Goal: Transaction & Acquisition: Purchase product/service

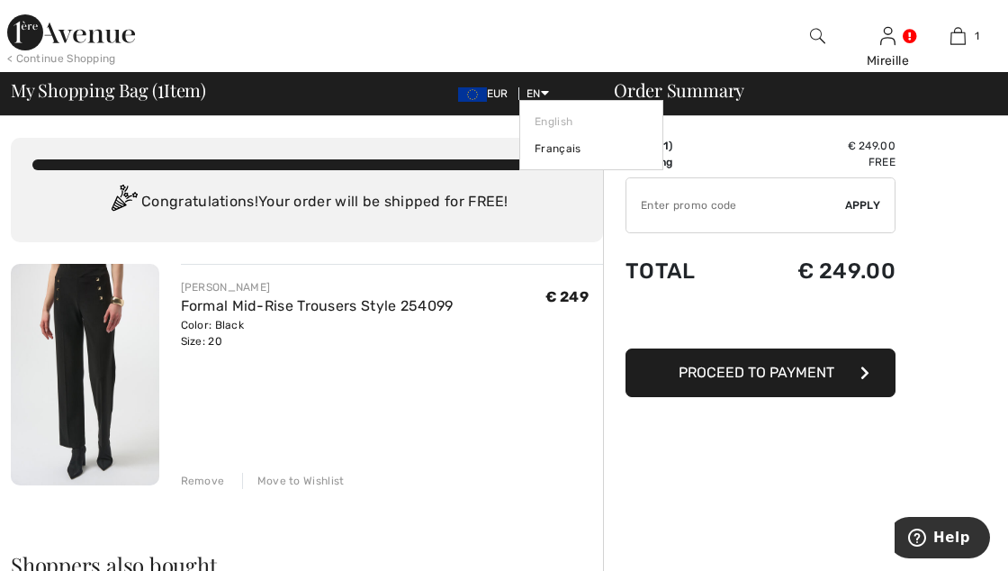
click at [544, 95] on icon at bounding box center [545, 92] width 8 height 13
click at [562, 116] on link "English" at bounding box center [591, 121] width 113 height 27
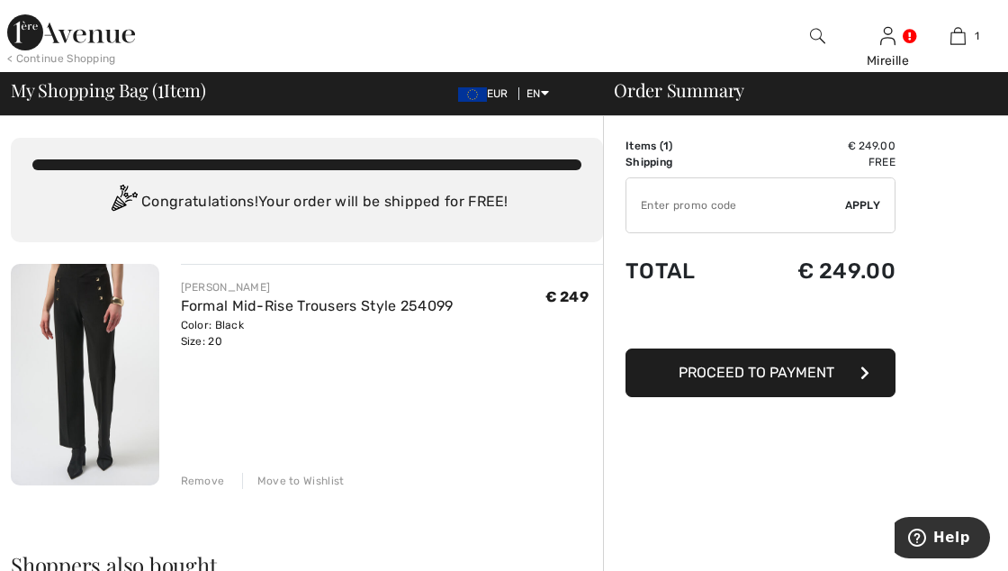
click at [101, 364] on img at bounding box center [85, 375] width 149 height 222
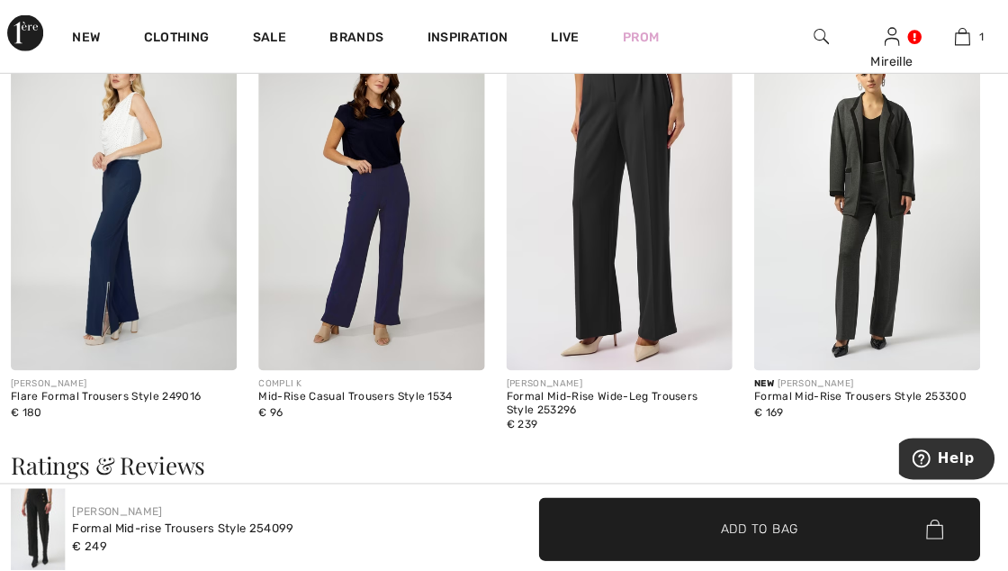
scroll to position [2215, 0]
click at [887, 229] on img at bounding box center [863, 201] width 225 height 338
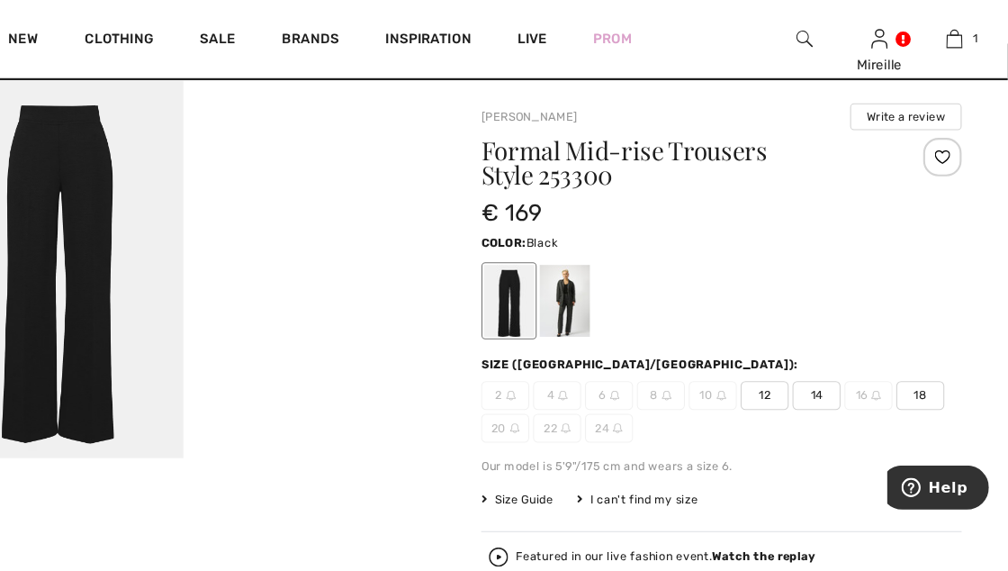
scroll to position [32, 0]
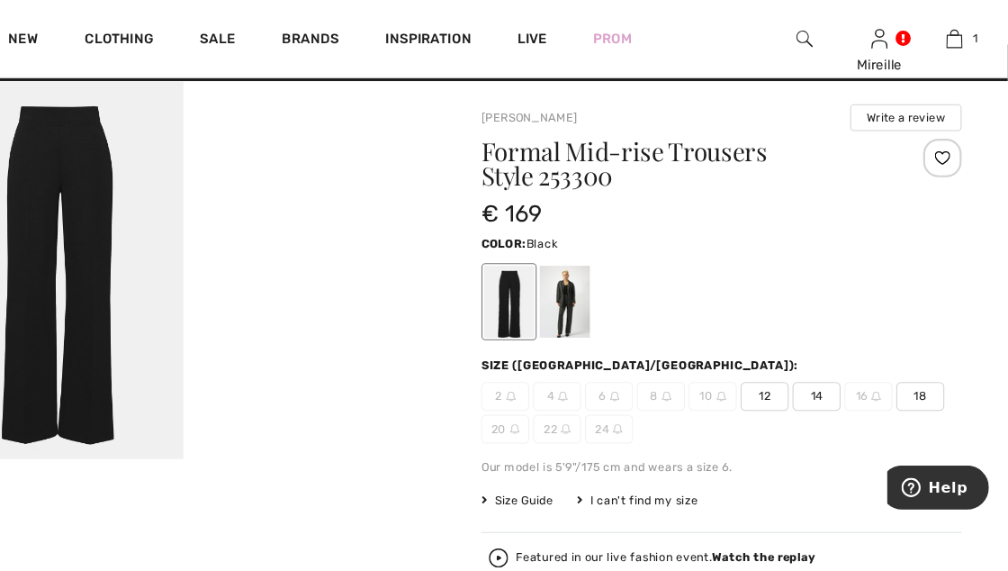
click at [601, 283] on div at bounding box center [593, 283] width 47 height 68
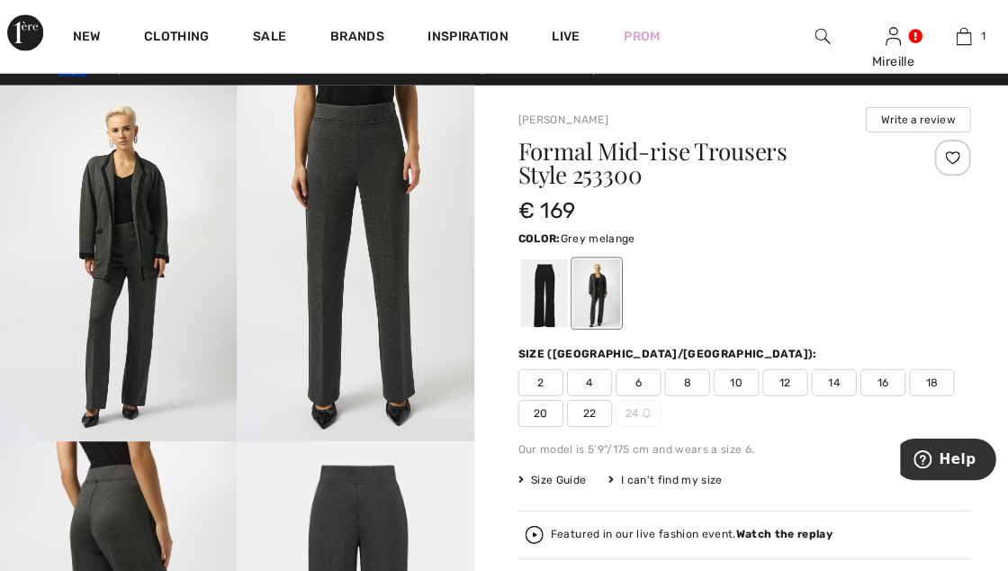
scroll to position [0, 0]
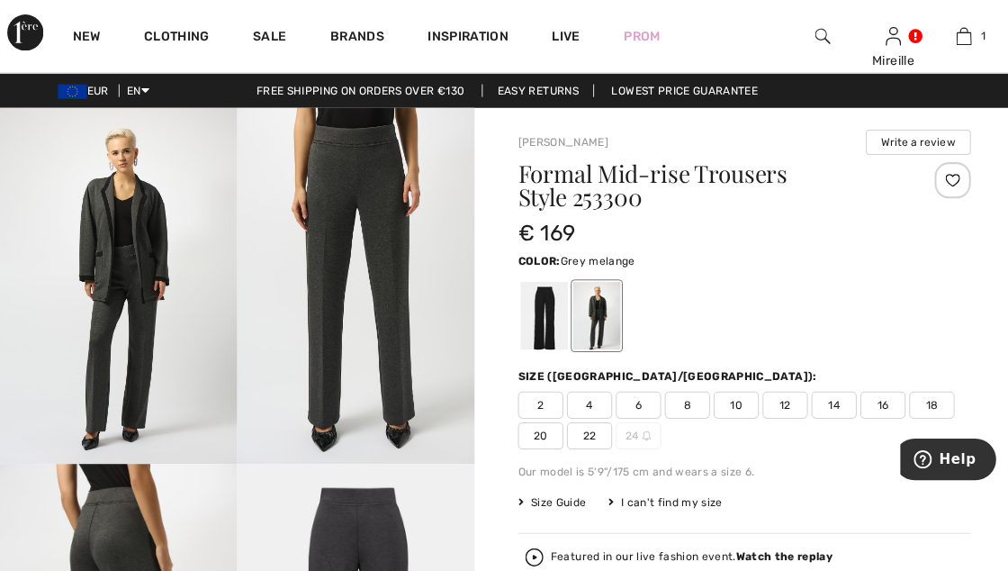
click at [539, 312] on div at bounding box center [541, 314] width 47 height 68
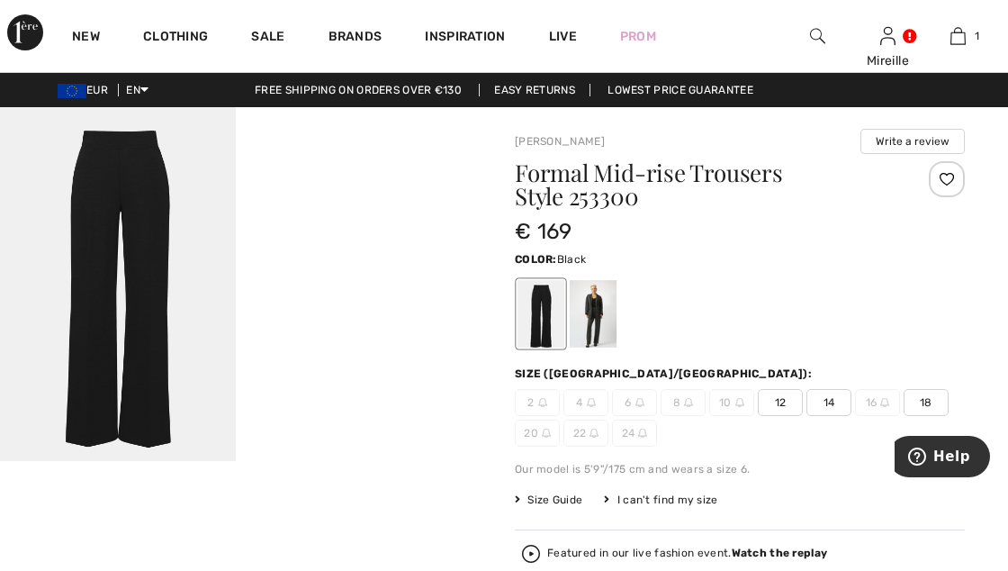
click at [149, 256] on img at bounding box center [118, 284] width 236 height 354
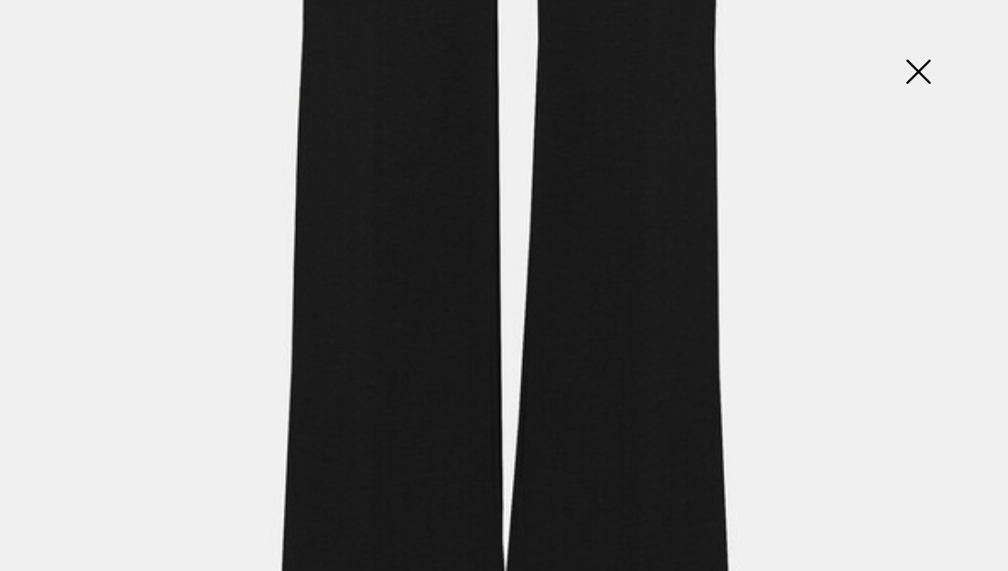
scroll to position [823, 0]
click at [920, 74] on img at bounding box center [918, 73] width 90 height 93
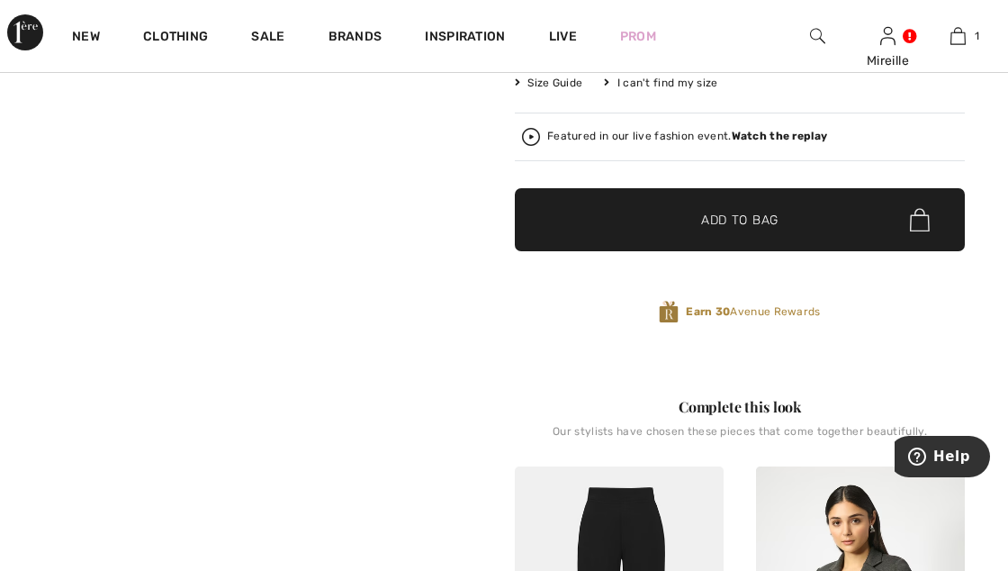
scroll to position [448, 0]
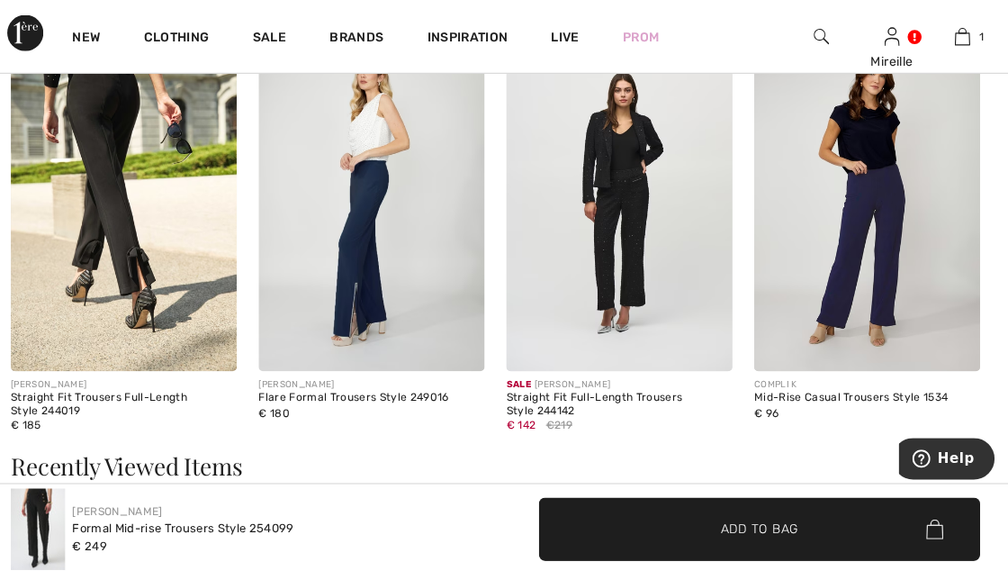
click at [616, 240] on img at bounding box center [616, 201] width 225 height 338
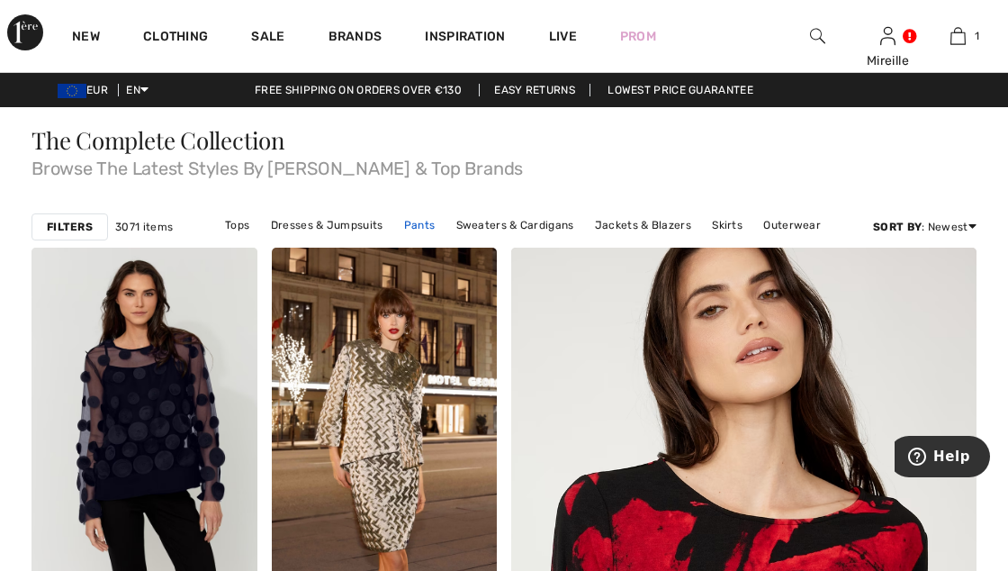
click at [423, 227] on link "Pants" at bounding box center [420, 224] width 50 height 23
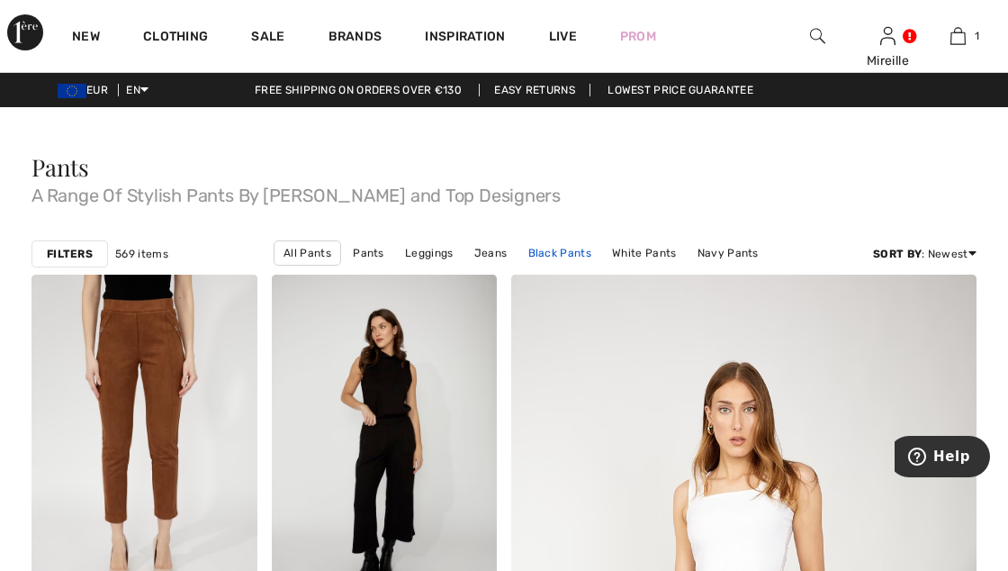
click at [555, 250] on link "Black Pants" at bounding box center [560, 252] width 81 height 23
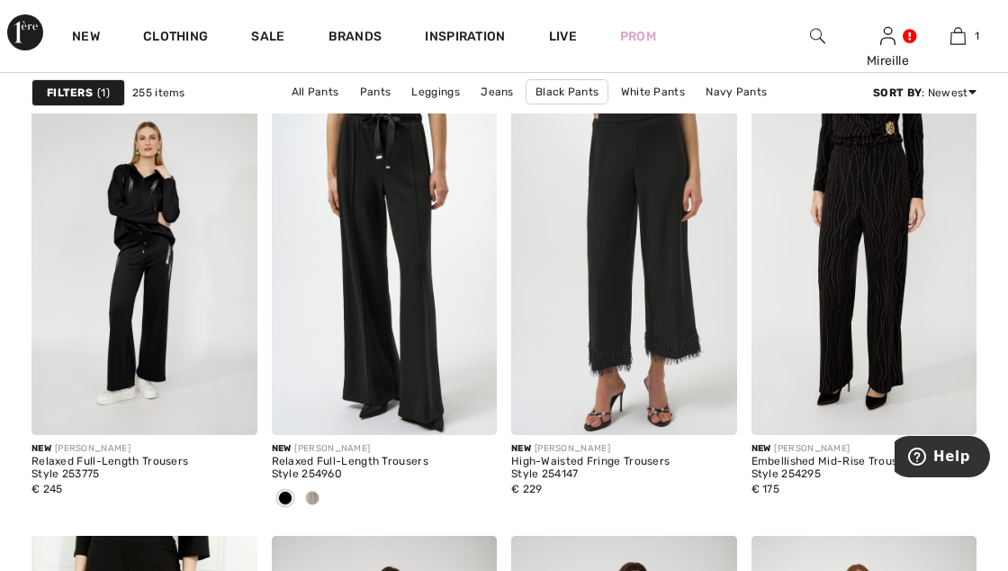
scroll to position [2533, 0]
click at [316, 502] on span at bounding box center [312, 498] width 14 height 14
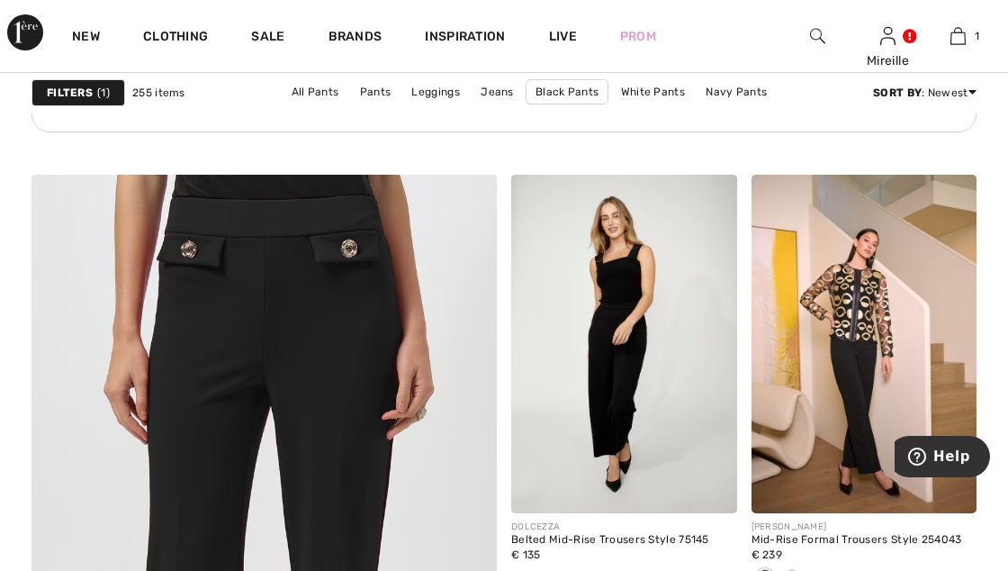
scroll to position [3548, 0]
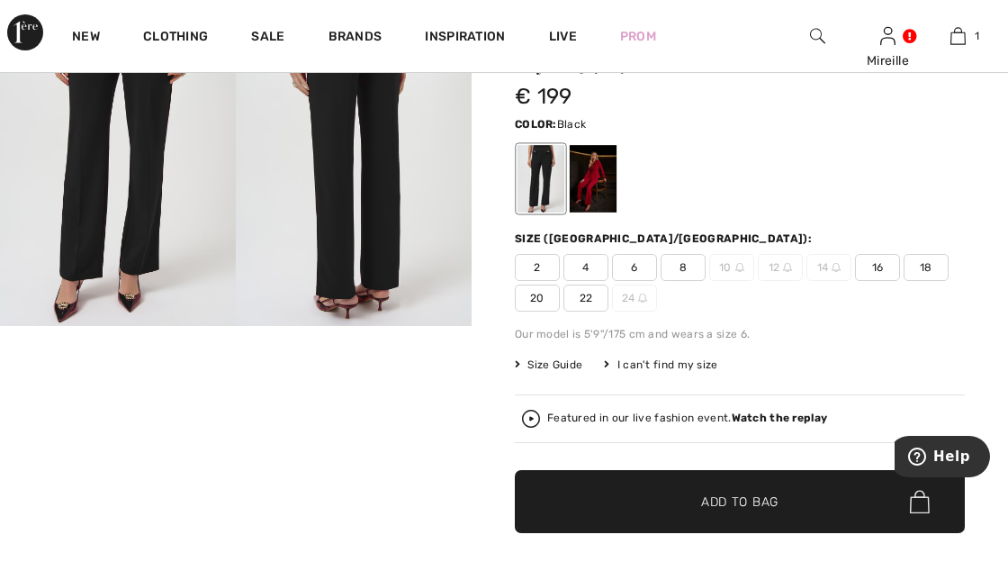
scroll to position [135, 0]
click at [139, 444] on video "Your browser does not support the video tag." at bounding box center [118, 385] width 236 height 118
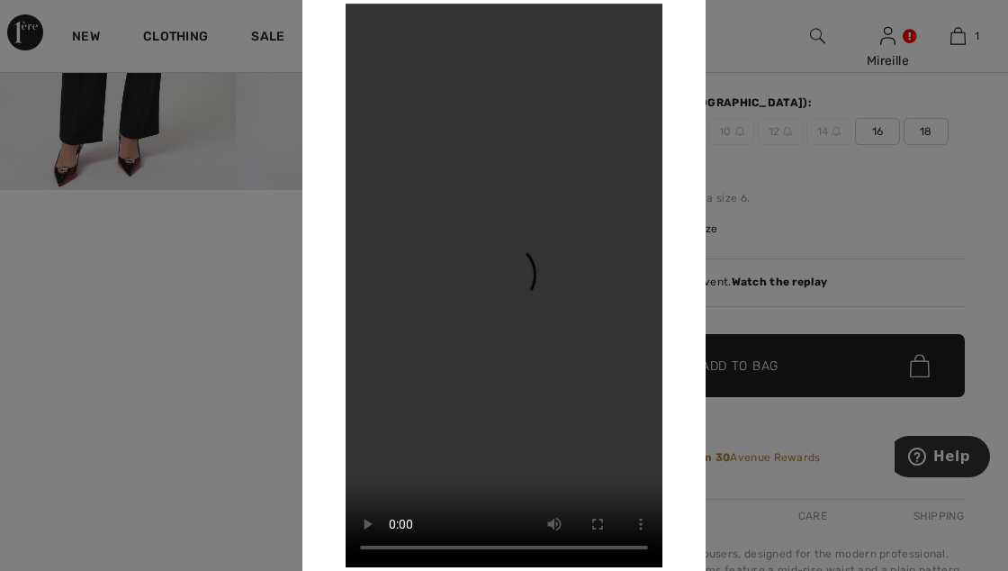
scroll to position [274, 0]
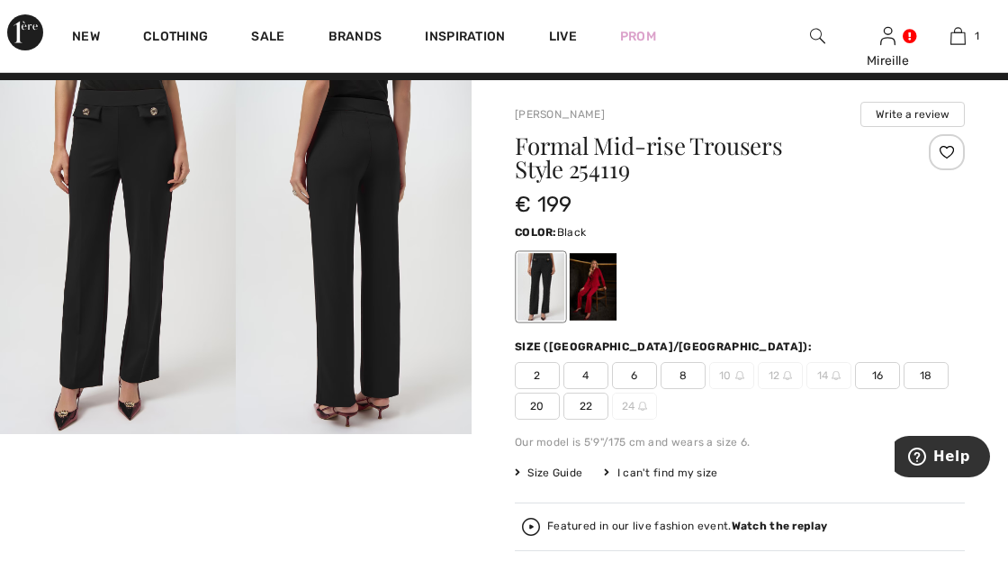
scroll to position [0, 0]
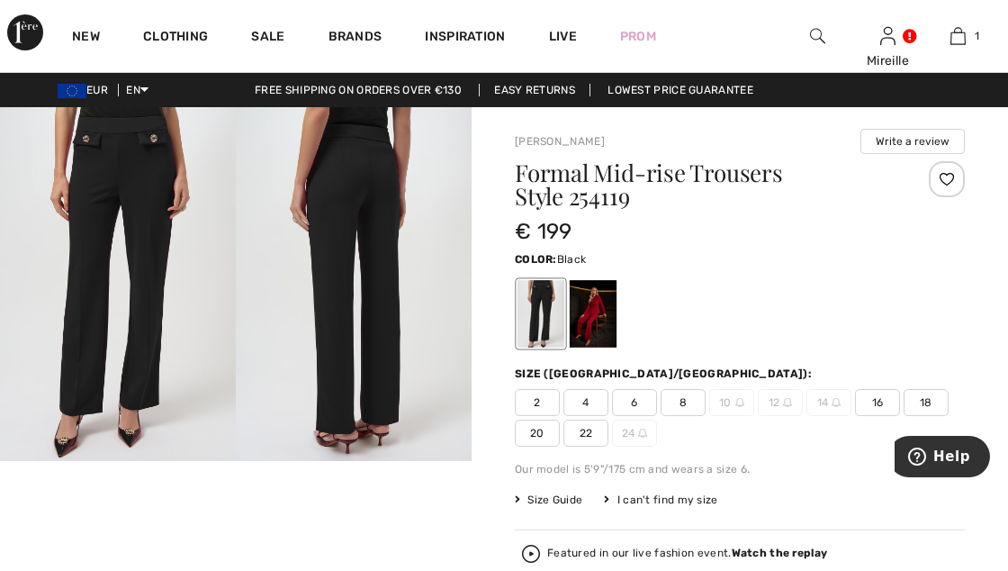
click at [369, 218] on img at bounding box center [354, 284] width 236 height 354
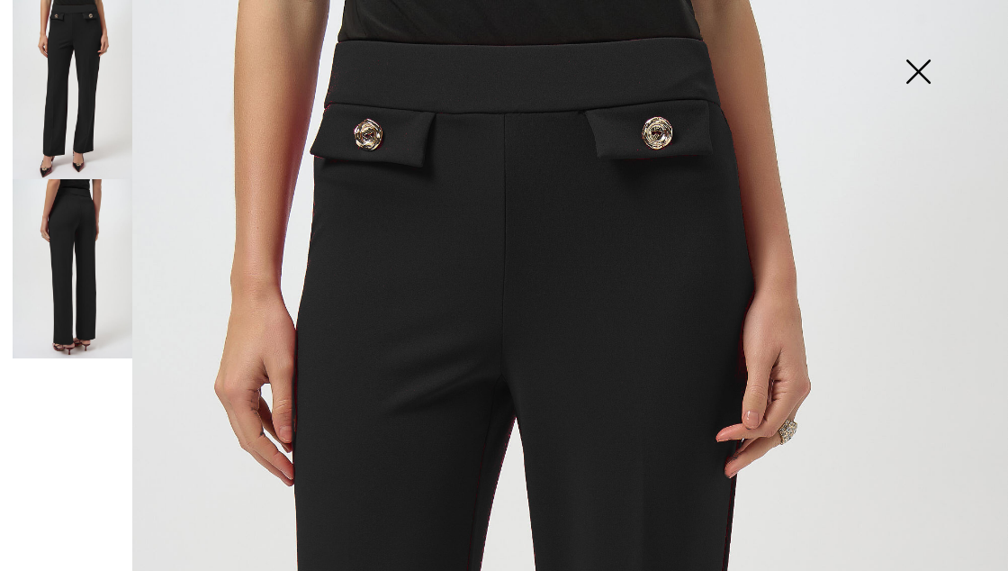
click at [76, 268] on img at bounding box center [73, 268] width 120 height 179
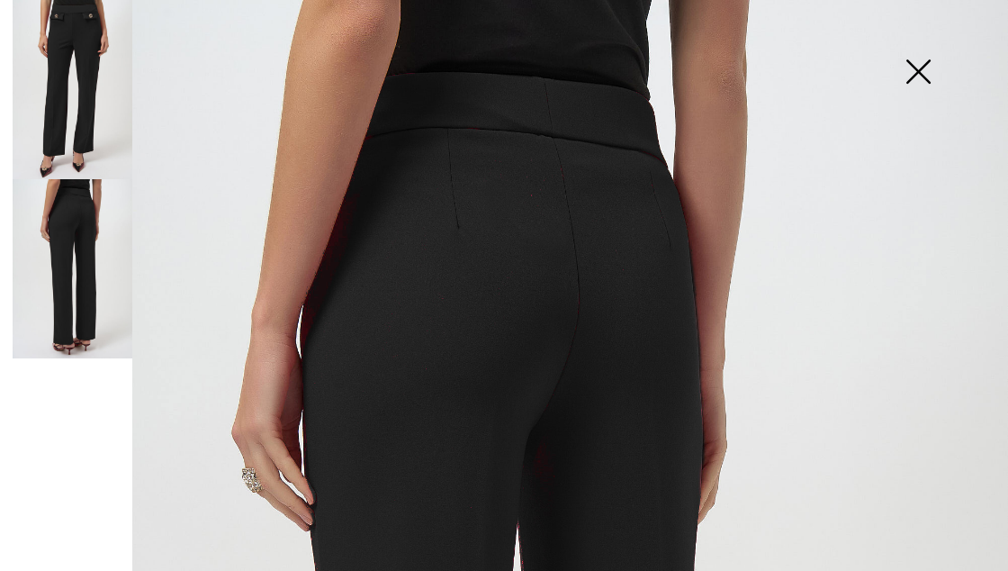
click at [918, 68] on img at bounding box center [918, 73] width 90 height 93
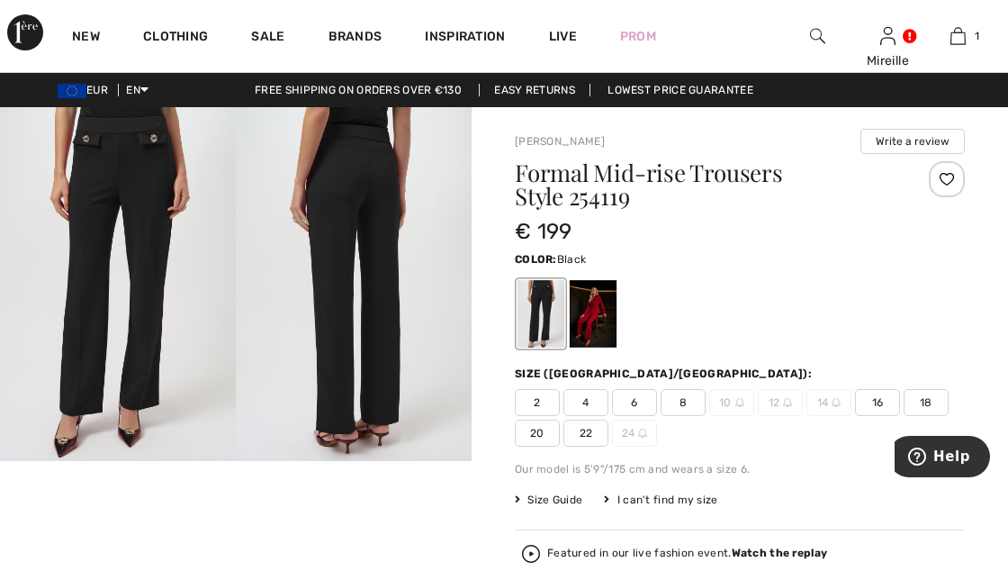
click at [544, 442] on span "20" at bounding box center [537, 433] width 45 height 27
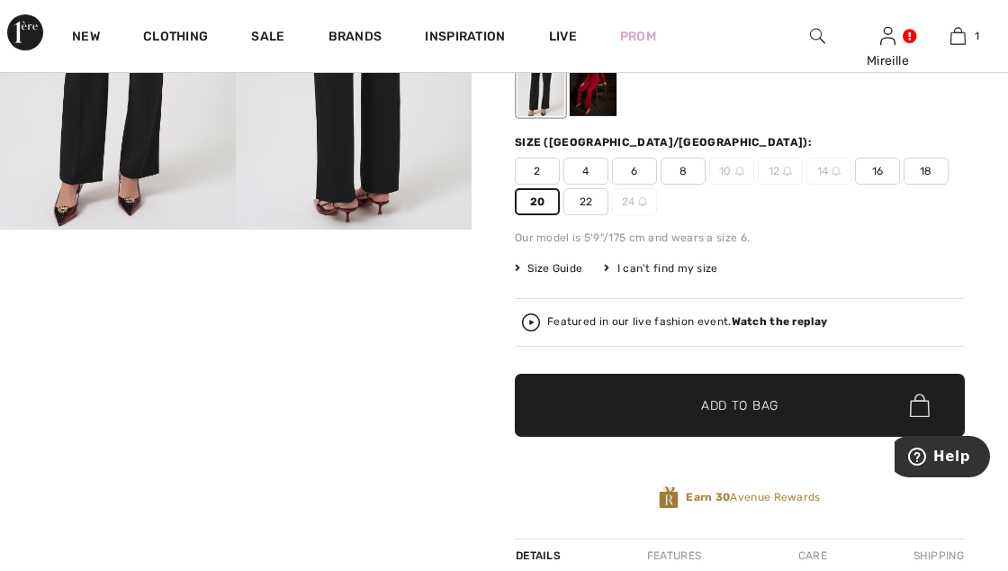
scroll to position [235, 0]
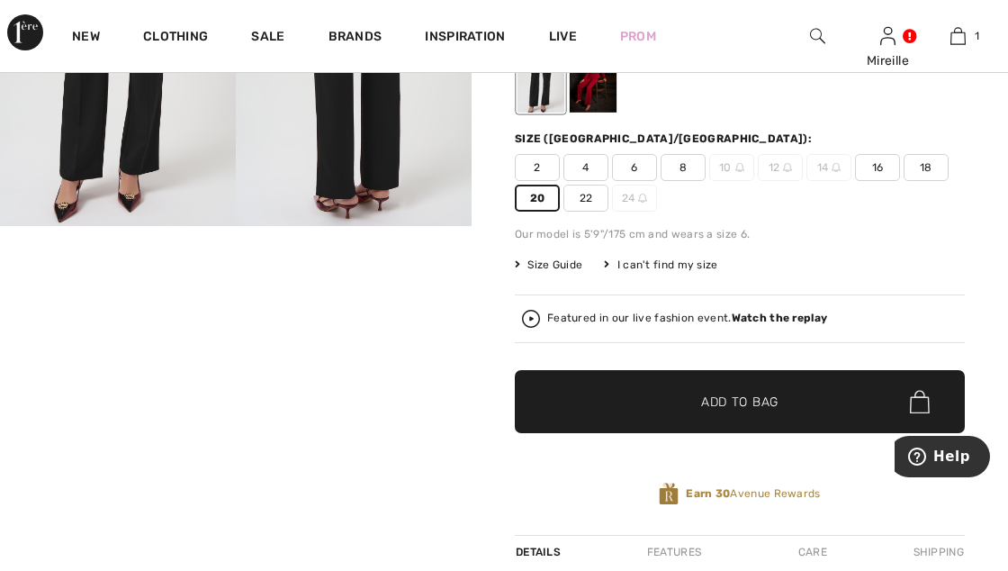
click at [743, 405] on span "Add to Bag" at bounding box center [739, 402] width 77 height 19
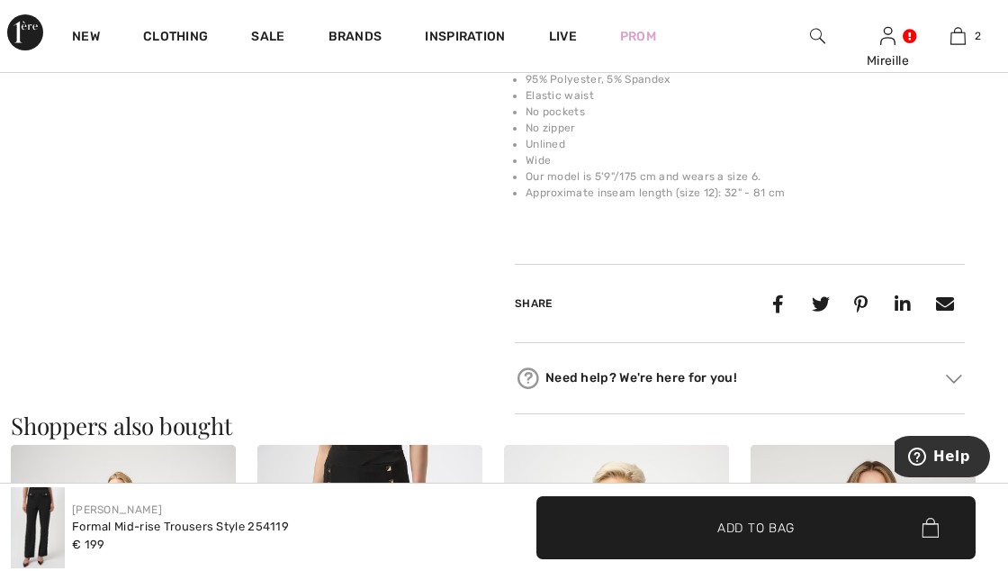
scroll to position [0, 0]
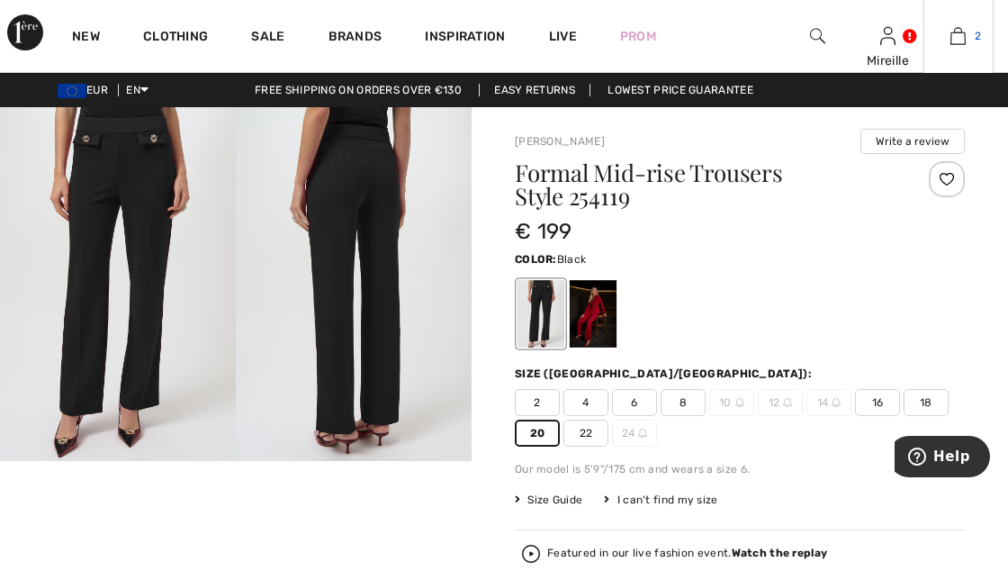
click at [964, 31] on img at bounding box center [958, 36] width 15 height 22
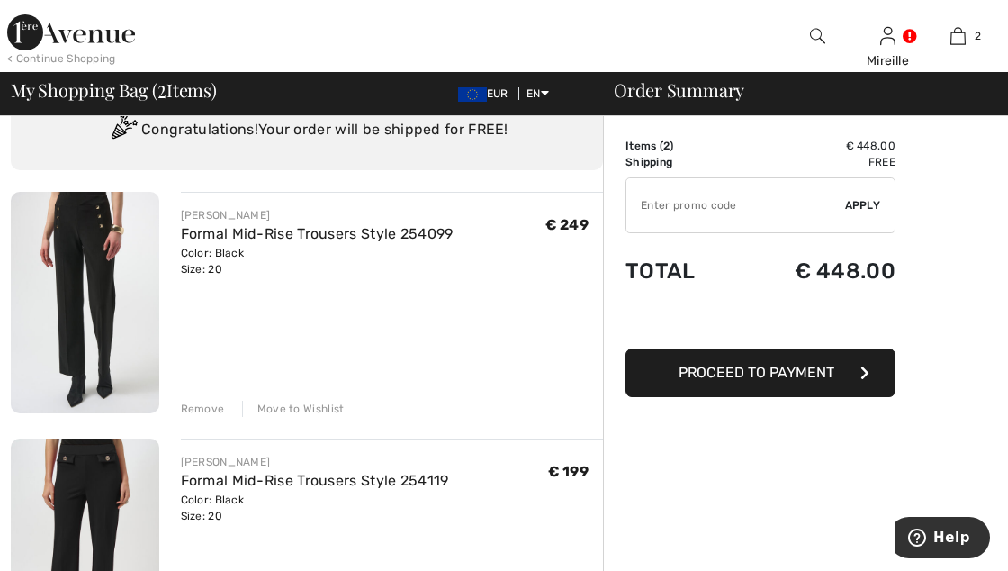
scroll to position [59, 0]
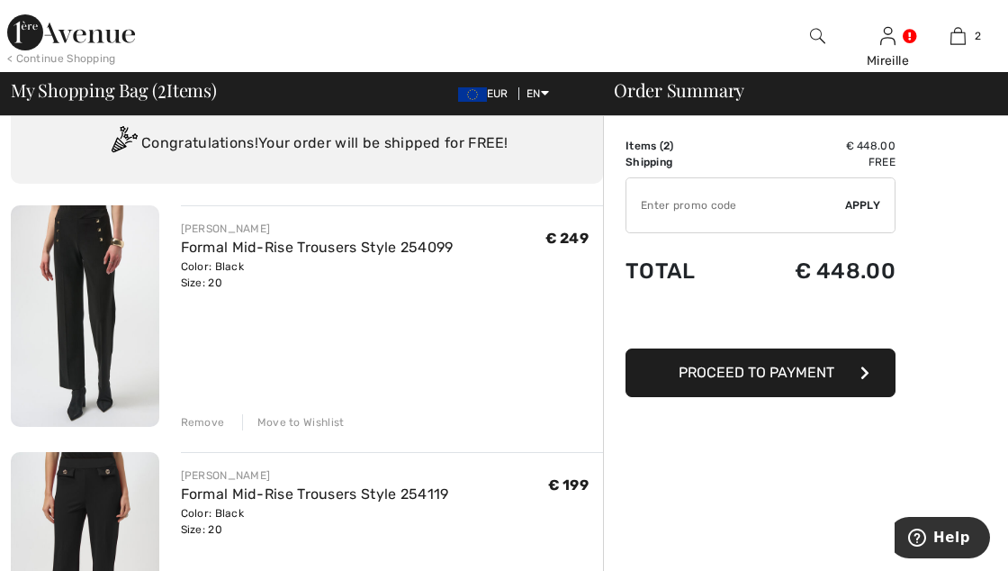
click at [306, 430] on div "Move to Wishlist" at bounding box center [293, 422] width 103 height 16
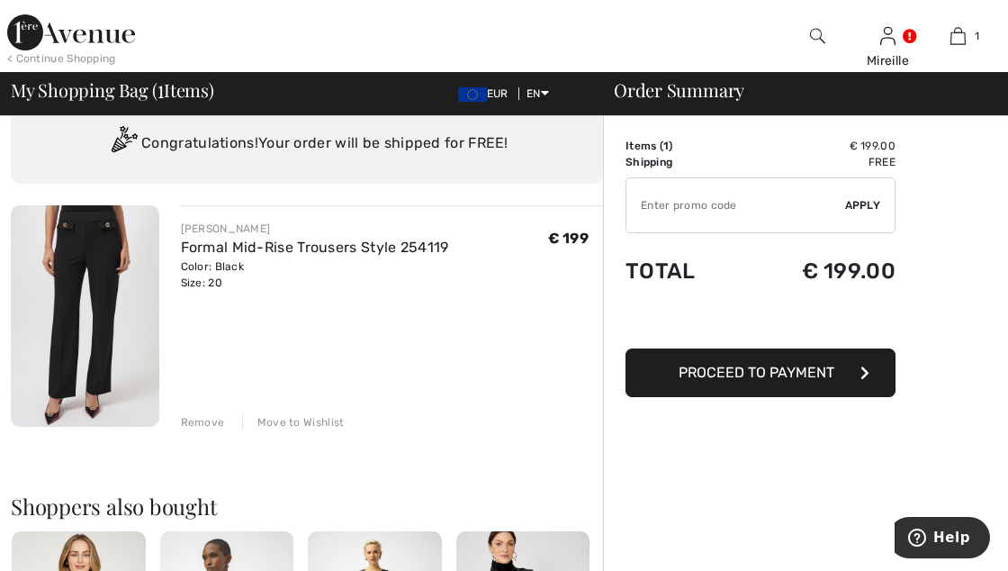
click at [748, 382] on button "Proceed to Payment" at bounding box center [761, 372] width 270 height 49
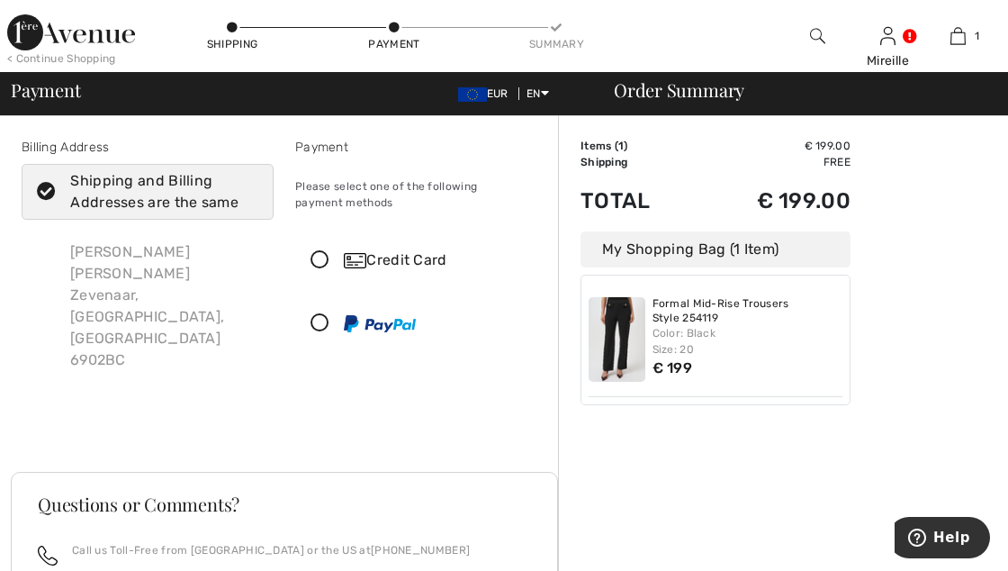
click at [322, 263] on icon at bounding box center [320, 260] width 48 height 19
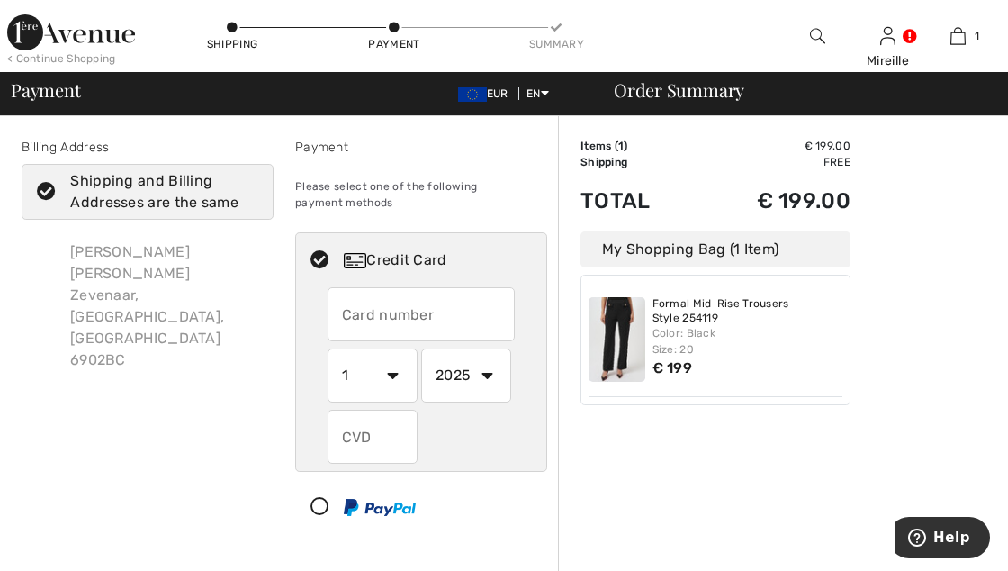
click at [323, 512] on icon at bounding box center [320, 507] width 48 height 19
select select "1"
select select "2025"
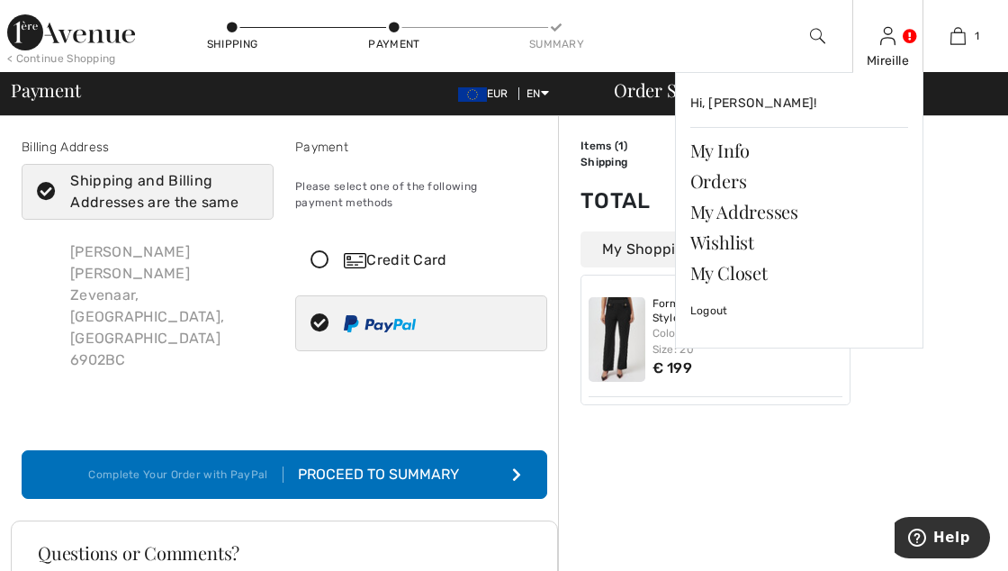
click at [888, 40] on img at bounding box center [888, 36] width 15 height 22
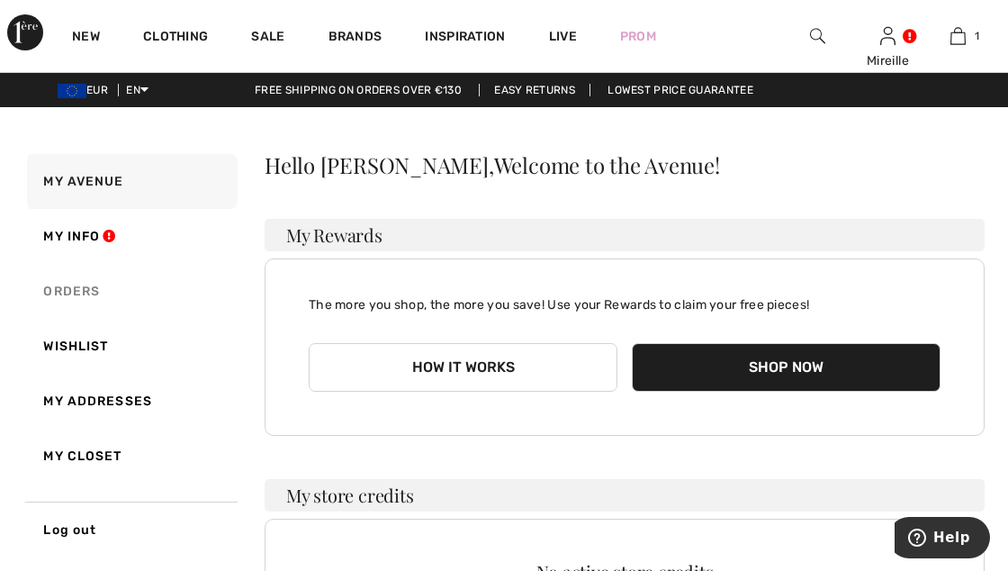
click at [80, 295] on link "Orders" at bounding box center [130, 291] width 214 height 55
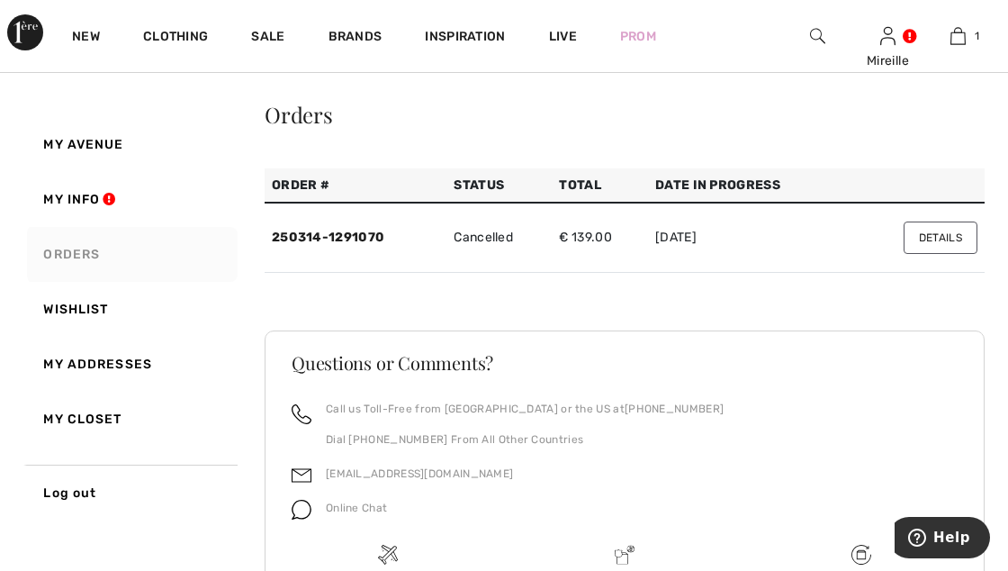
scroll to position [101, 0]
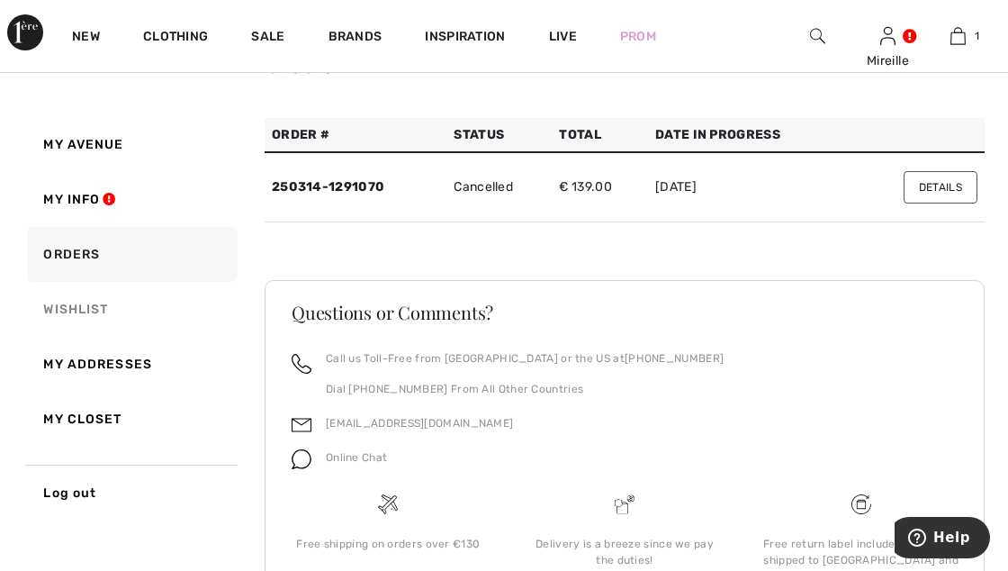
click at [71, 305] on link "Wishlist" at bounding box center [130, 309] width 214 height 55
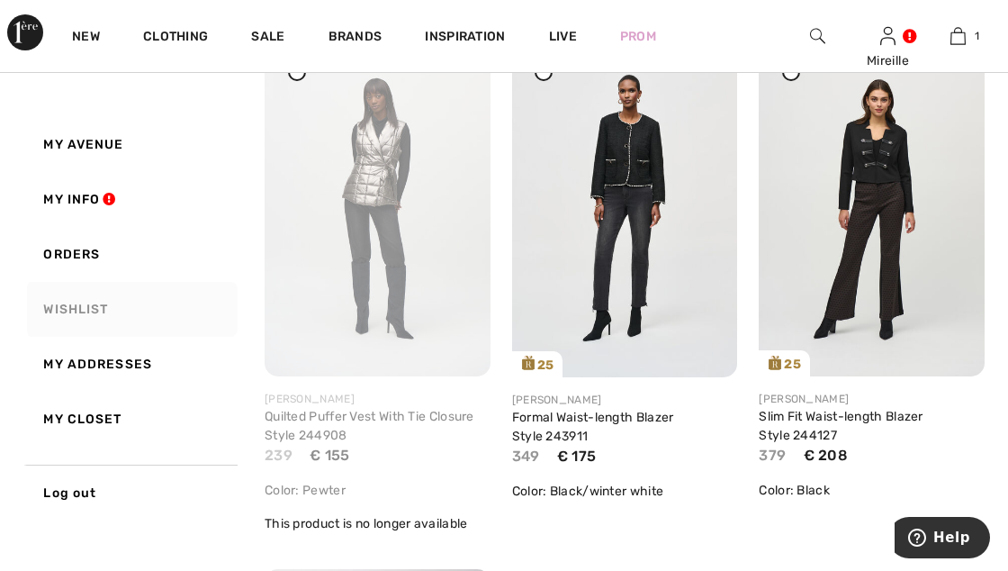
scroll to position [792, 0]
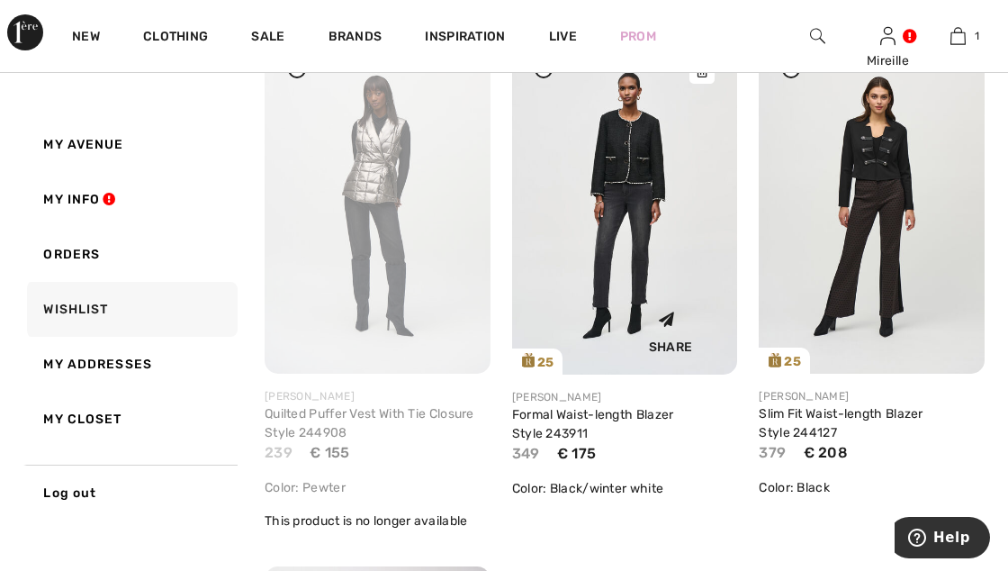
click at [630, 215] on img at bounding box center [625, 205] width 226 height 339
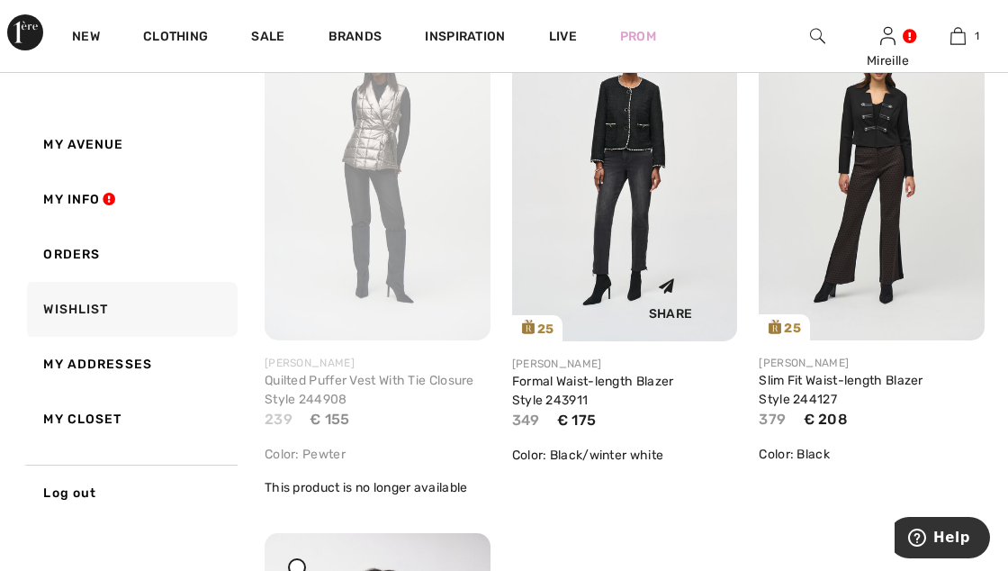
scroll to position [879, 0]
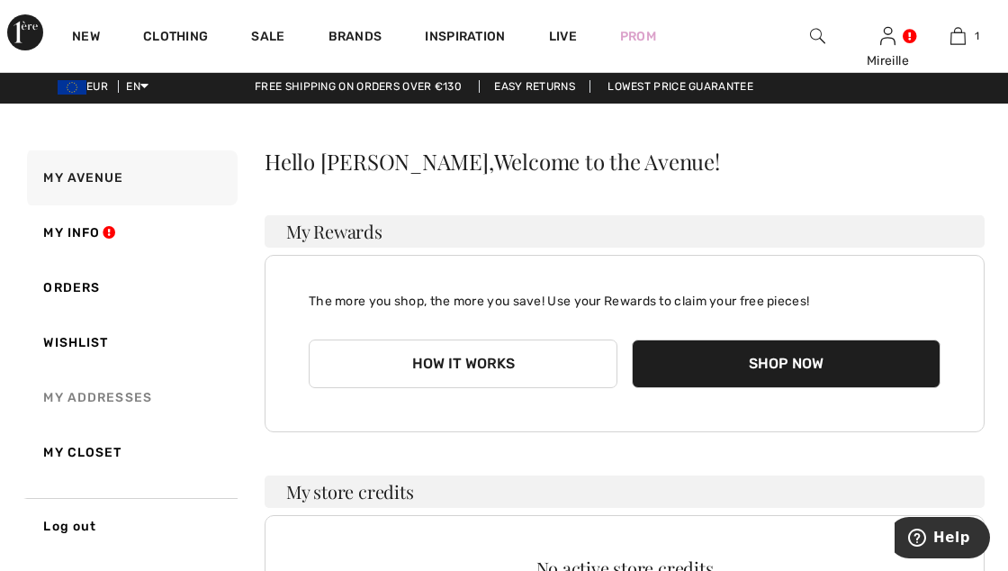
click at [114, 394] on link "My Addresses" at bounding box center [130, 397] width 214 height 55
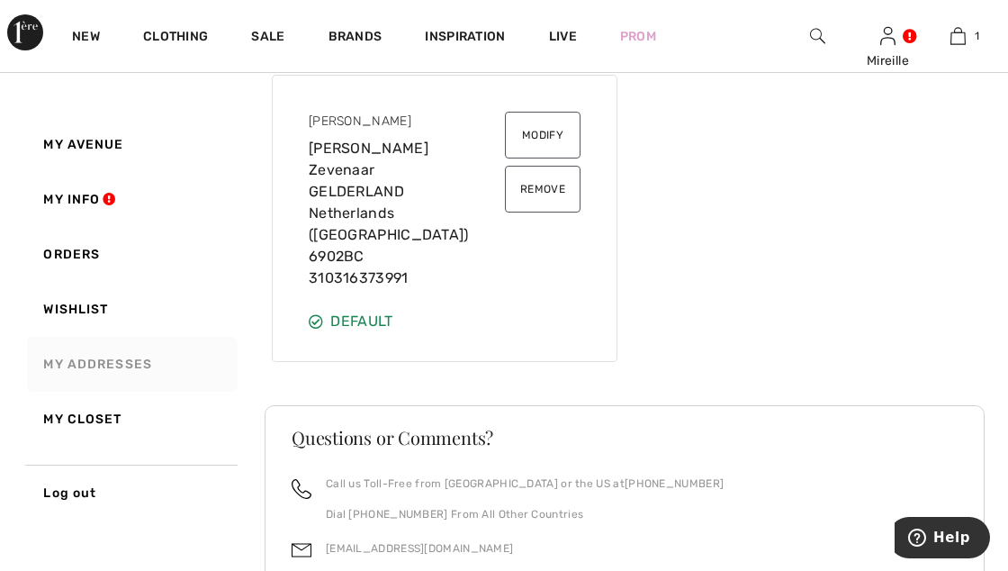
scroll to position [317, 0]
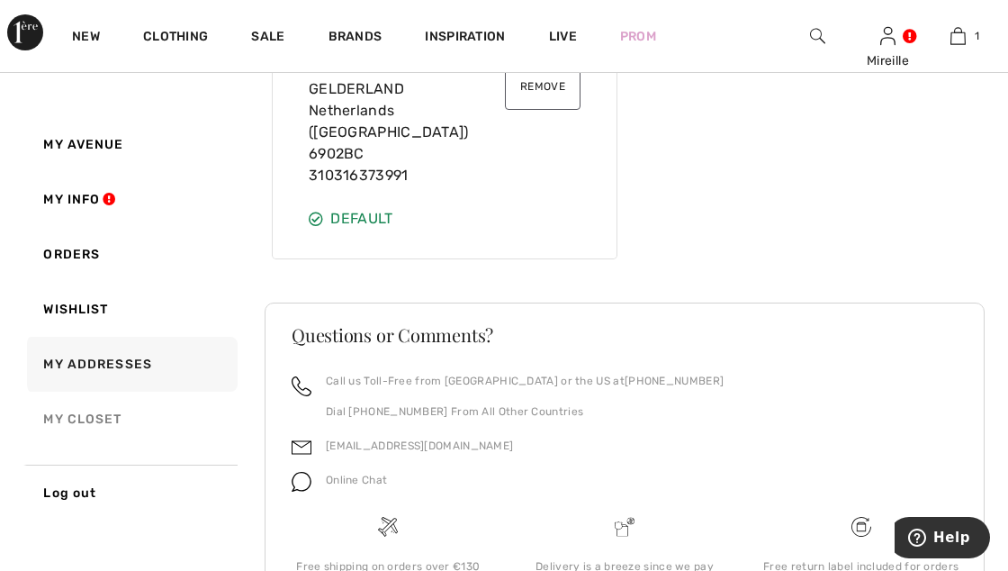
click at [93, 412] on link "My Closet" at bounding box center [130, 419] width 214 height 55
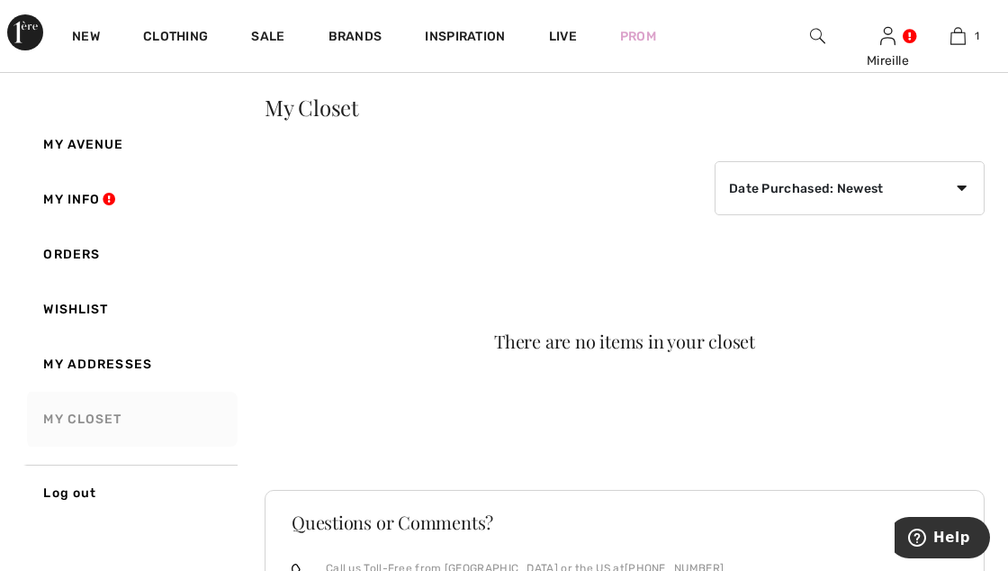
scroll to position [56, 0]
click at [70, 255] on link "Orders" at bounding box center [130, 254] width 214 height 55
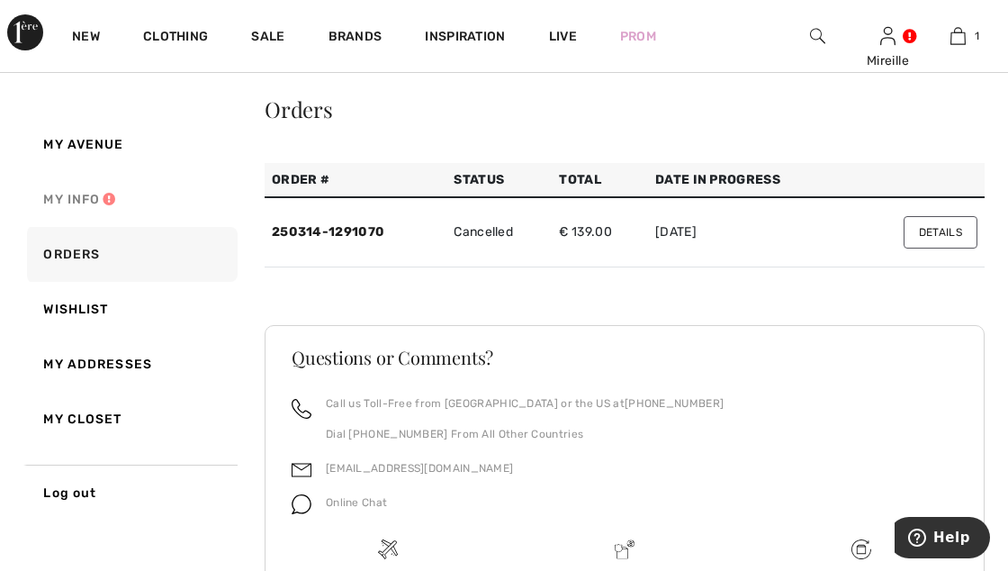
click at [77, 207] on link "My Info" at bounding box center [130, 199] width 214 height 55
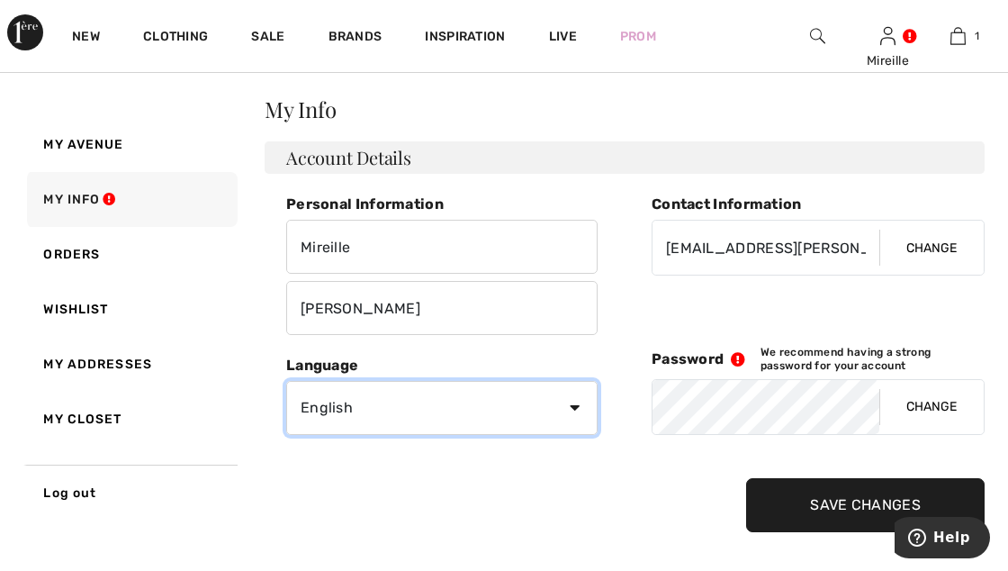
click at [569, 403] on select "English Français" at bounding box center [442, 408] width 312 height 54
click at [484, 417] on select "English Français" at bounding box center [442, 408] width 312 height 54
click at [489, 497] on div "Personal Information [PERSON_NAME] Contact Information [EMAIL_ADDRESS][PERSON_N…" at bounding box center [431, 363] width 333 height 337
click at [967, 31] on link "1" at bounding box center [959, 36] width 68 height 22
